Goal: Information Seeking & Learning: Compare options

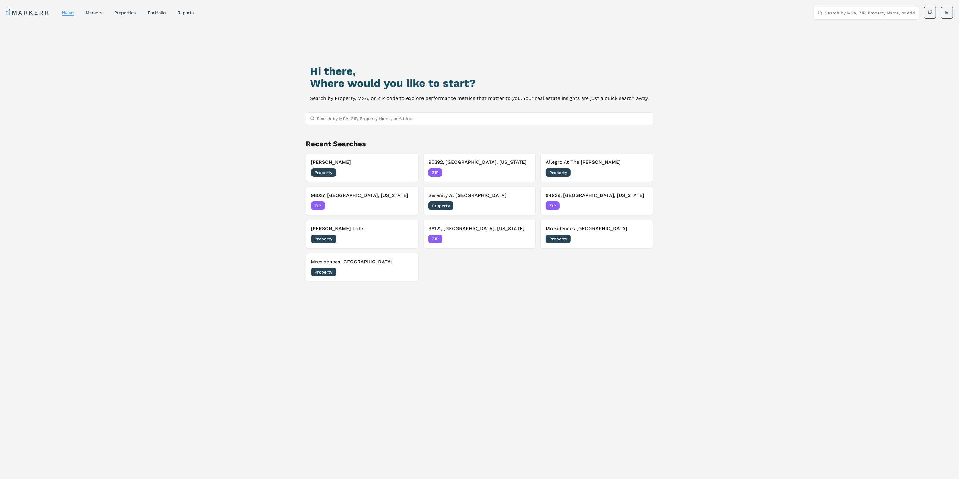
click at [495, 121] on input "Search by MSA, ZIP, Property Name, or Address" at bounding box center [483, 118] width 332 height 12
paste input "98011"
type input "98011"
click at [352, 133] on div "98011, [GEOGRAPHIC_DATA], [US_STATE]" at bounding box center [353, 130] width 84 height 6
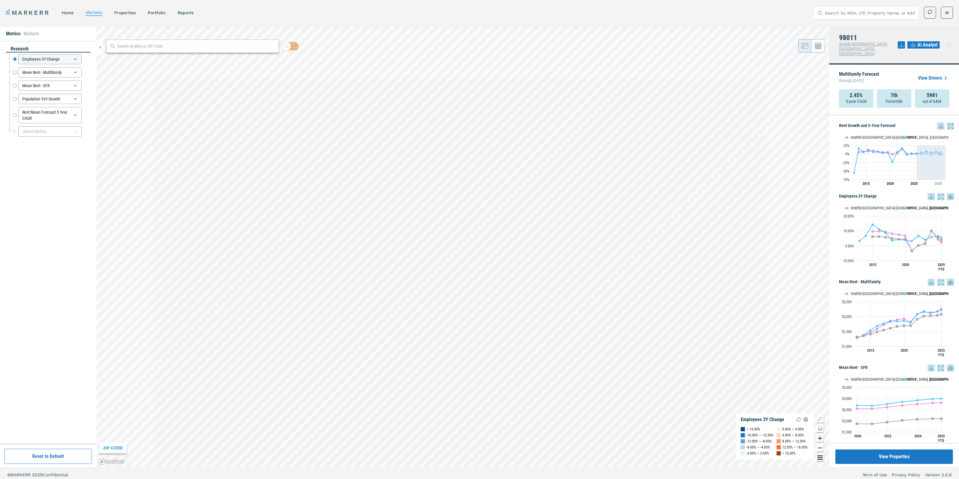
click at [937, 122] on icon at bounding box center [940, 125] width 7 height 7
click at [915, 154] on div "Download as XLS" at bounding box center [913, 155] width 35 height 6
click at [128, 14] on link "properties" at bounding box center [124, 12] width 21 height 5
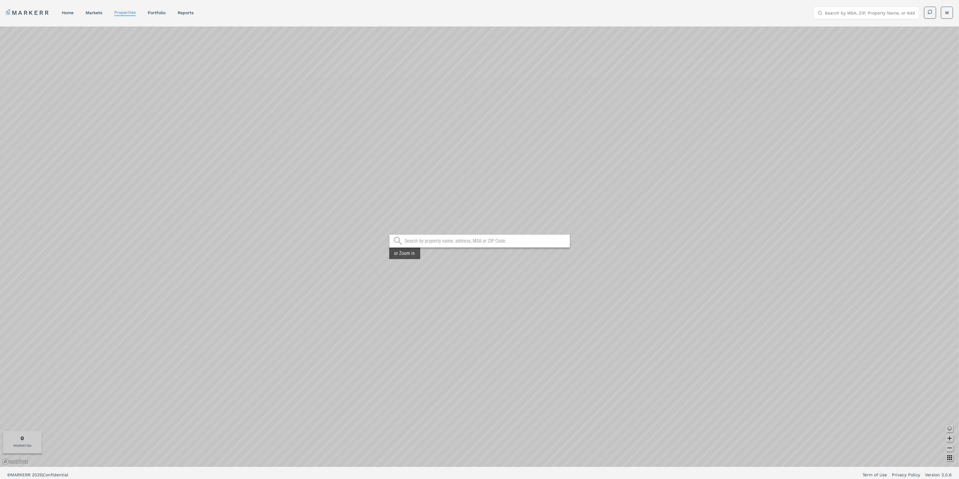
click at [522, 246] on div at bounding box center [479, 240] width 181 height 13
click at [521, 243] on input "text" at bounding box center [486, 241] width 162 height 6
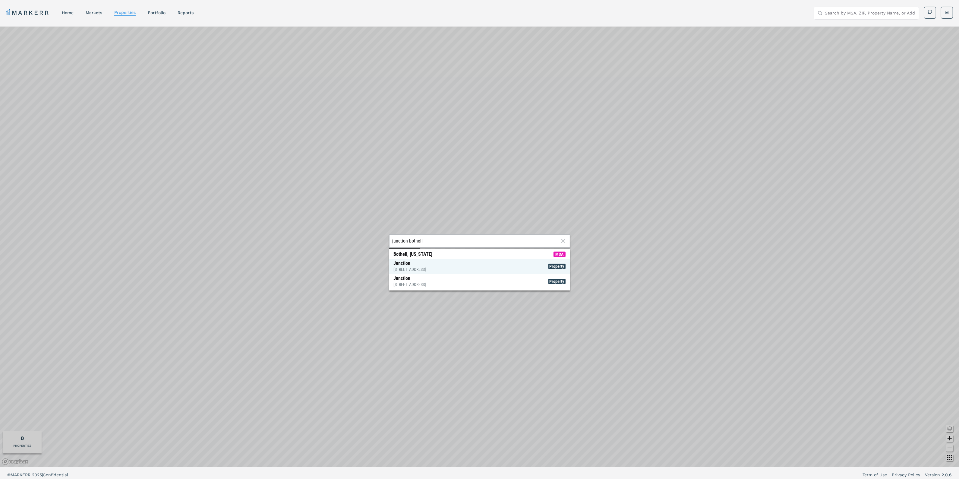
type input "junction bothell"
click at [464, 273] on span "Junction [STREET_ADDRESS] Property" at bounding box center [479, 266] width 181 height 15
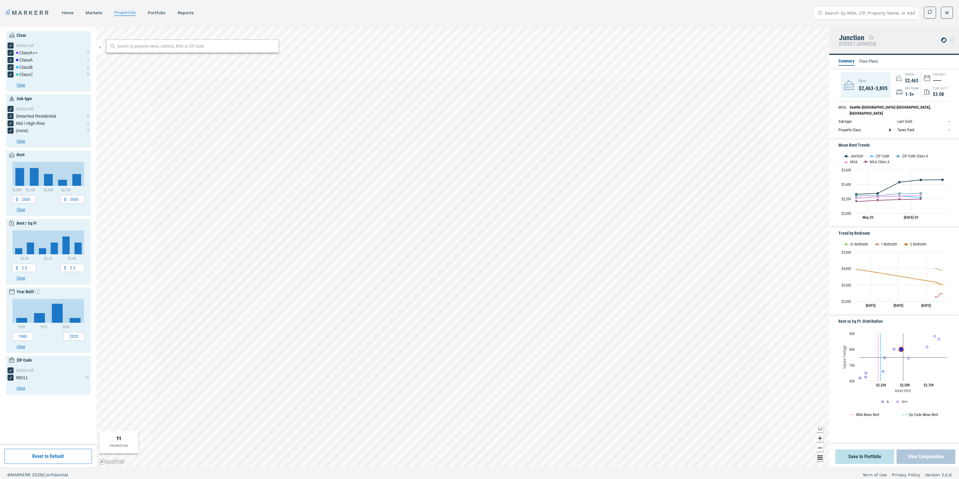
click at [917, 461] on button "View Comparables" at bounding box center [926, 456] width 59 height 14
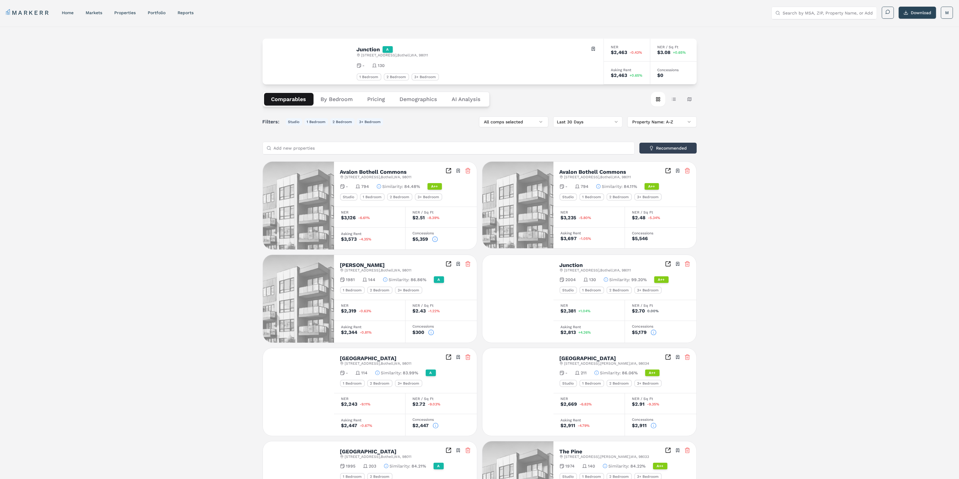
click at [409, 102] on button "Demographics" at bounding box center [419, 99] width 52 height 13
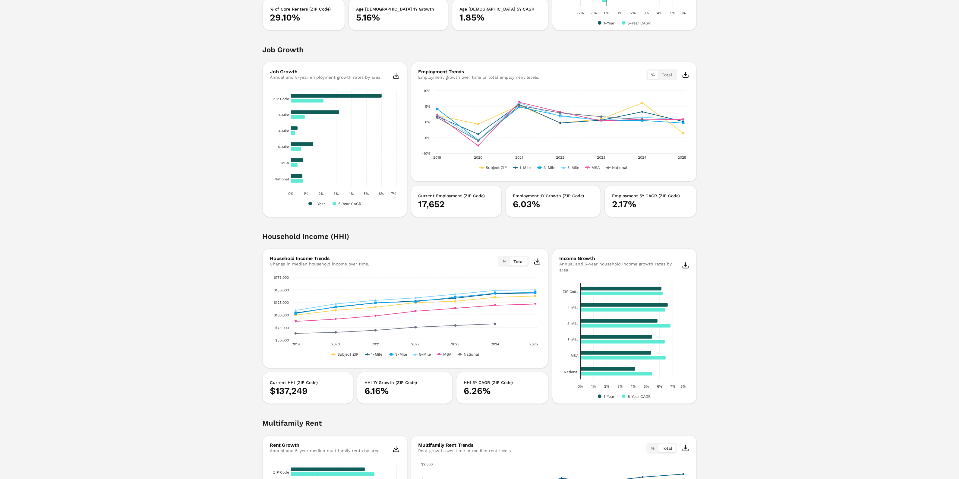
scroll to position [641, 0]
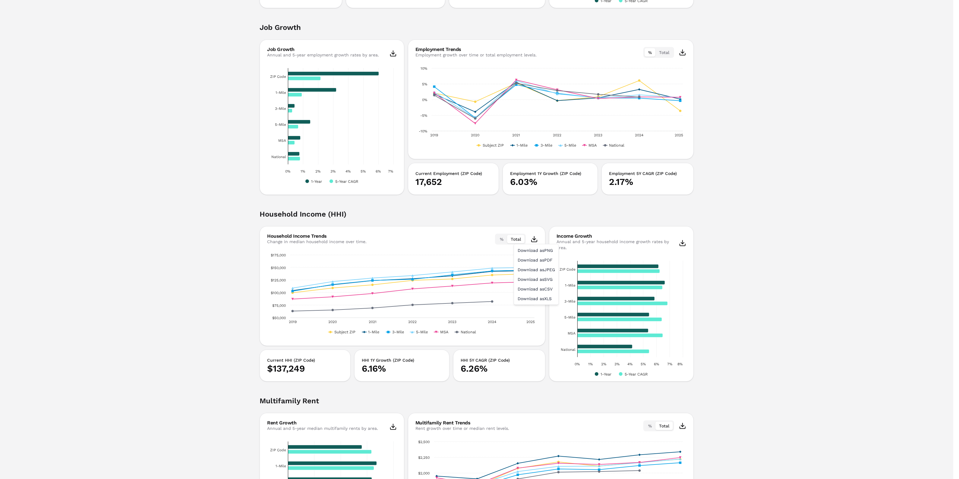
click at [537, 239] on html "MARKERR home markets properties Portfolio reports Search by MSA, ZIP, Property …" at bounding box center [479, 68] width 959 height 1418
click at [547, 296] on div "Download as XLS" at bounding box center [536, 299] width 42 height 10
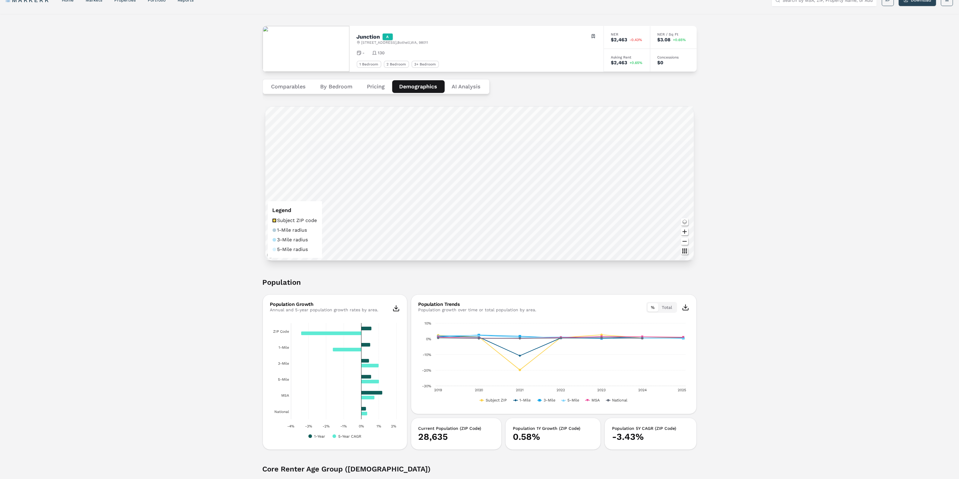
scroll to position [0, 0]
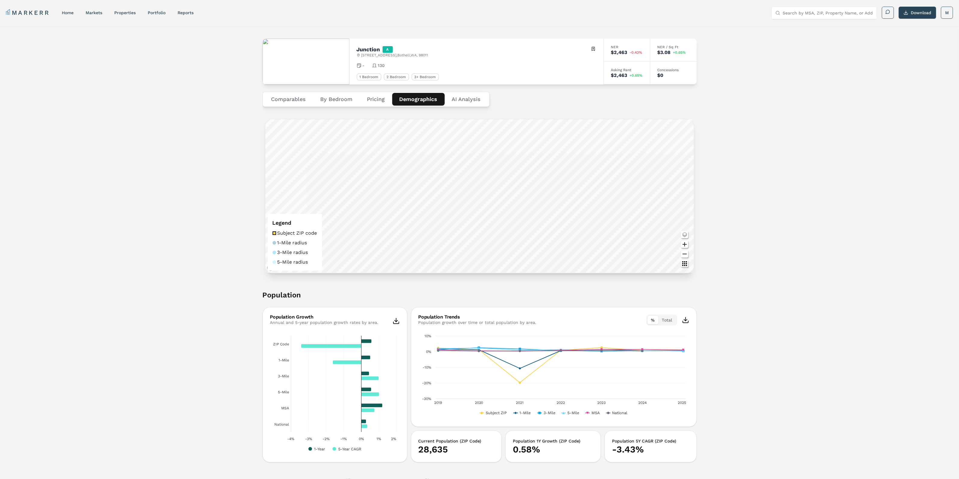
click at [465, 97] on Analysis "AI Analysis" at bounding box center [466, 99] width 43 height 13
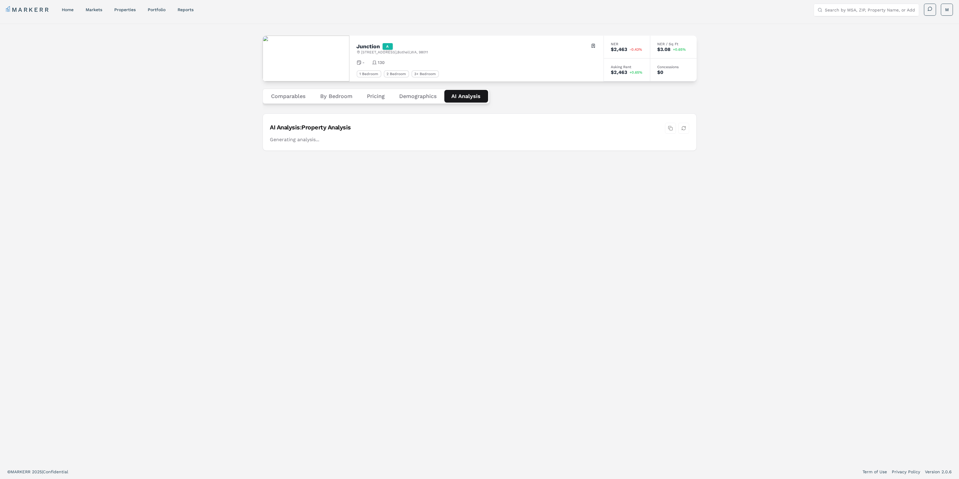
scroll to position [4, 0]
